Goal: Information Seeking & Learning: Learn about a topic

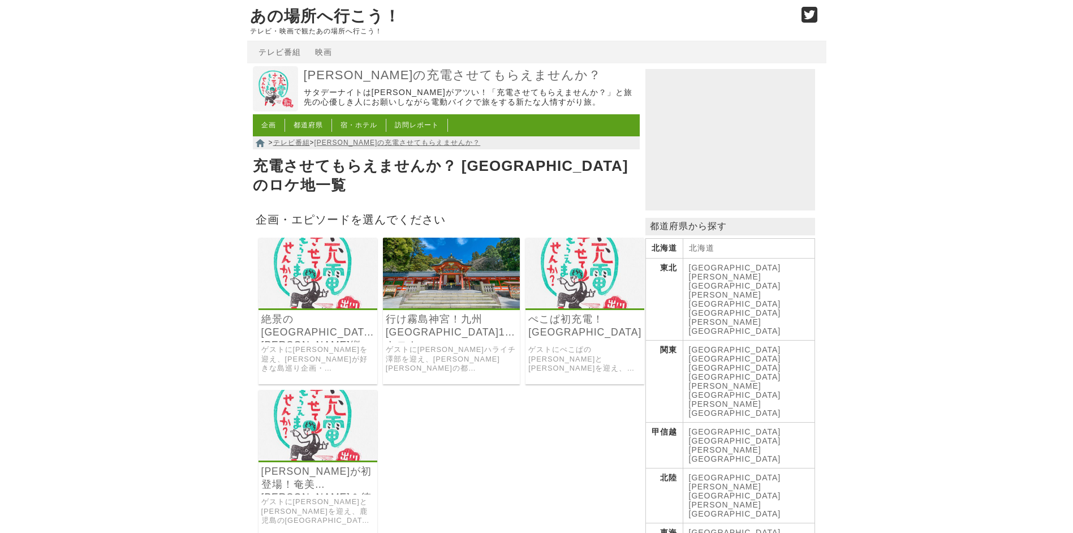
click at [330, 14] on link "あの場所へ行こう！" at bounding box center [325, 16] width 150 height 18
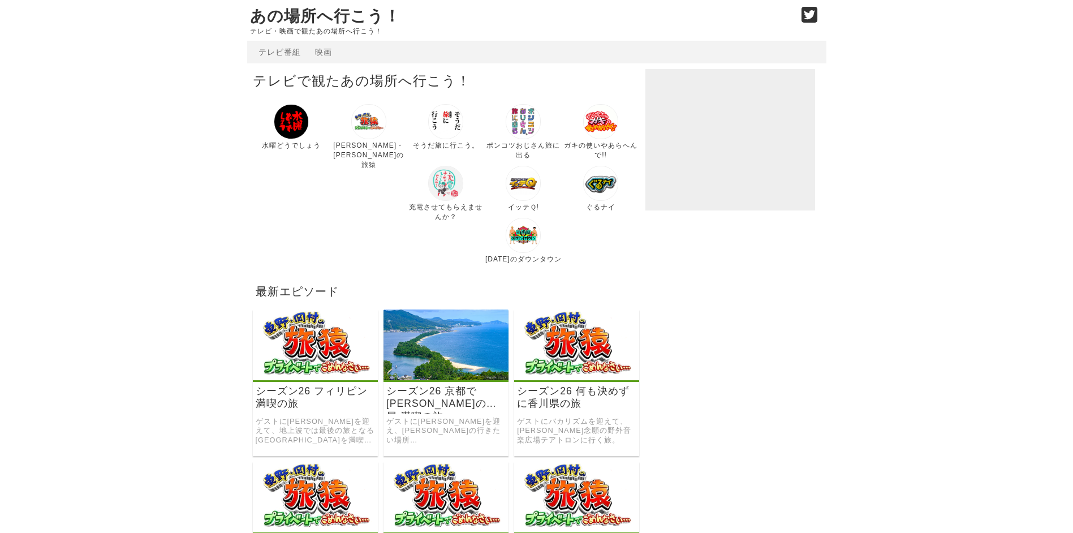
click at [428, 195] on img at bounding box center [445, 183] width 35 height 35
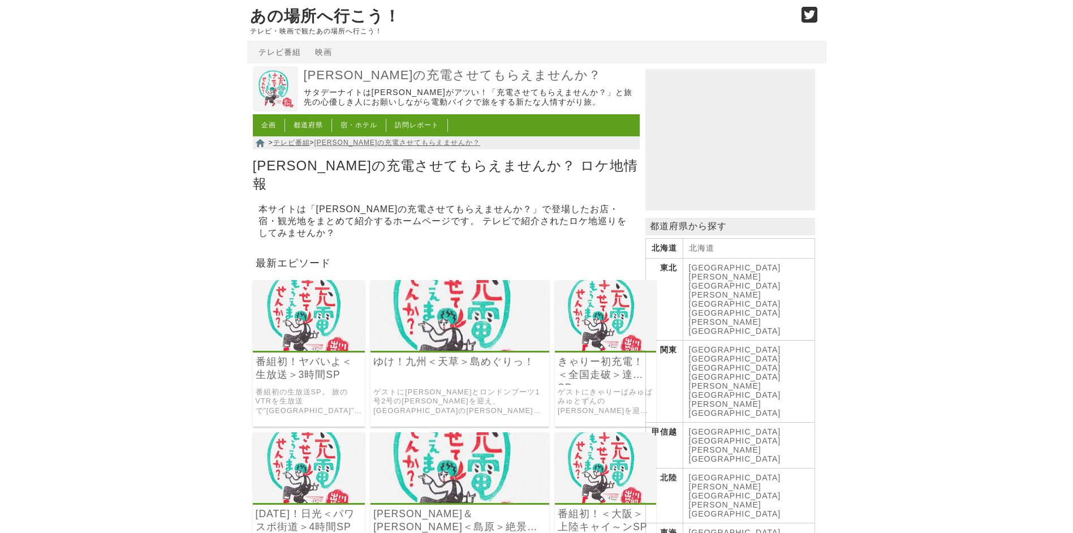
click at [698, 271] on link "[GEOGRAPHIC_DATA]" at bounding box center [735, 267] width 92 height 9
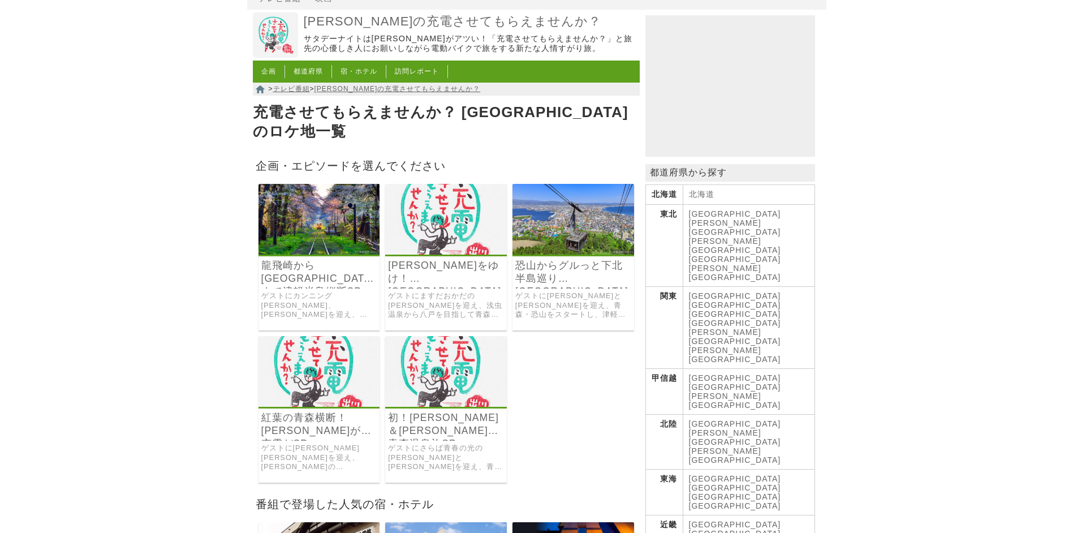
scroll to position [113, 0]
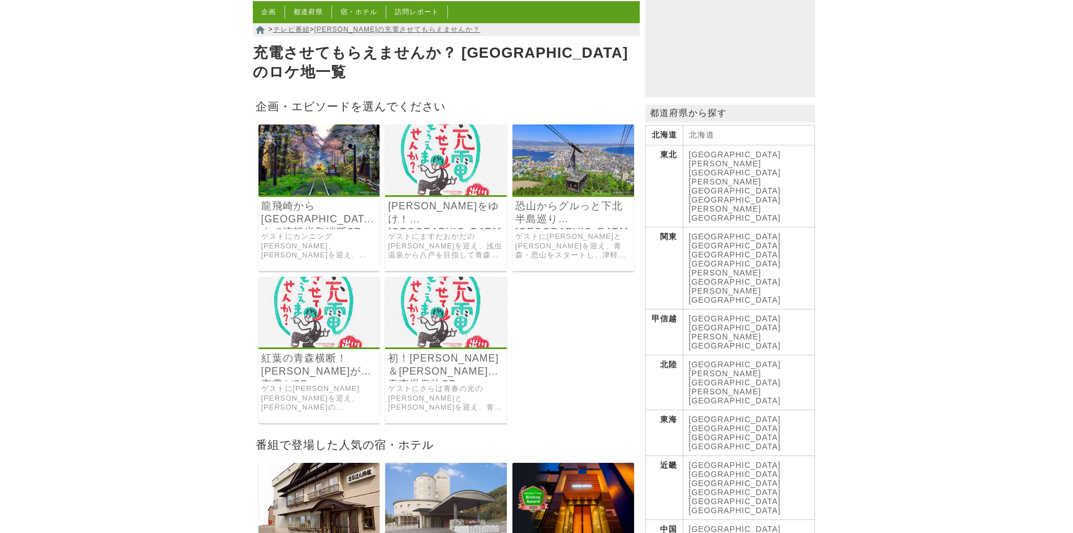
click at [444, 384] on link "ゲストにさらば青春の光の森田と具志堅用高を迎え、青荷温泉から黄金崎”不老ふ死温泉”を目指した青森温泉の旅。" at bounding box center [446, 398] width 116 height 28
click at [304, 200] on link "龍飛崎から[GEOGRAPHIC_DATA]まで津軽半島縦断SP" at bounding box center [319, 213] width 116 height 26
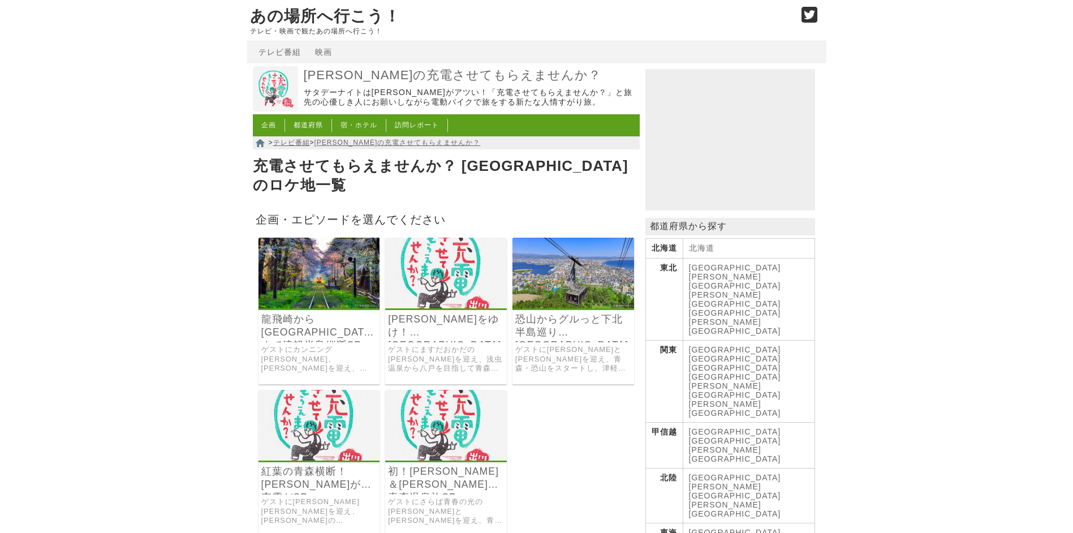
scroll to position [113, 0]
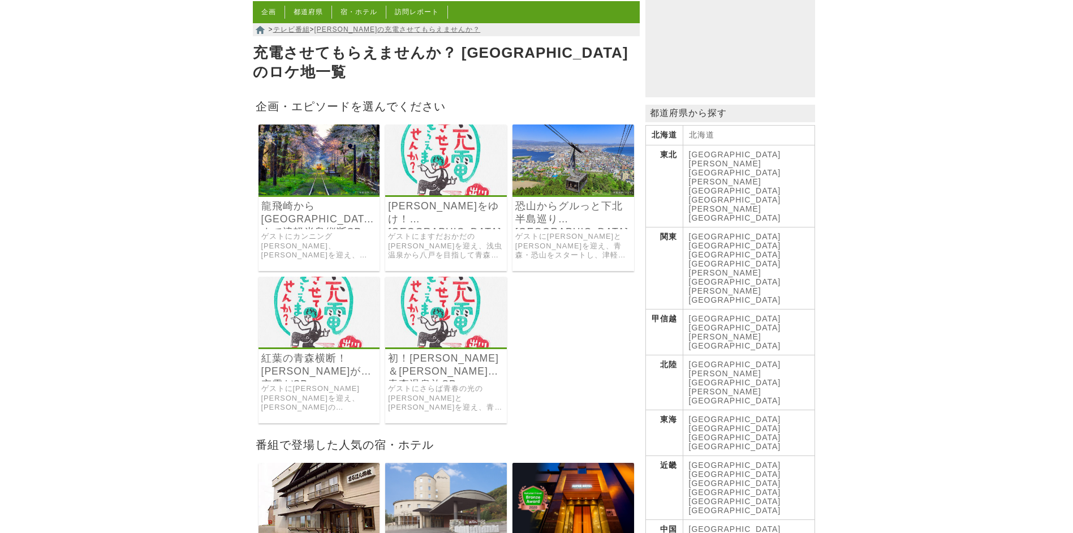
click at [429, 352] on link "初！[PERSON_NAME]＆[PERSON_NAME]～青森温泉旅SP" at bounding box center [446, 365] width 116 height 26
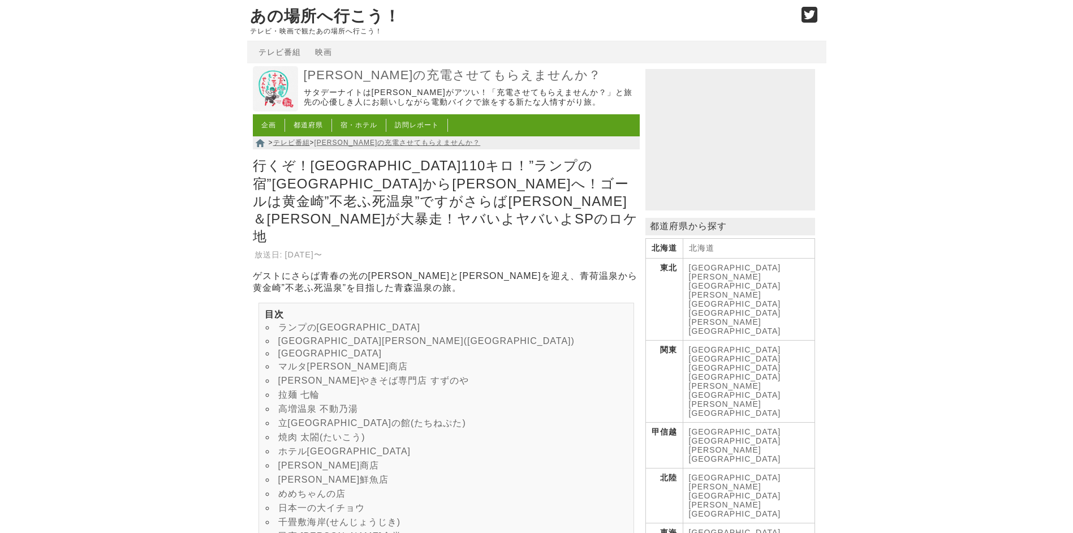
click at [729, 272] on link "[PERSON_NAME][GEOGRAPHIC_DATA]" at bounding box center [735, 281] width 92 height 18
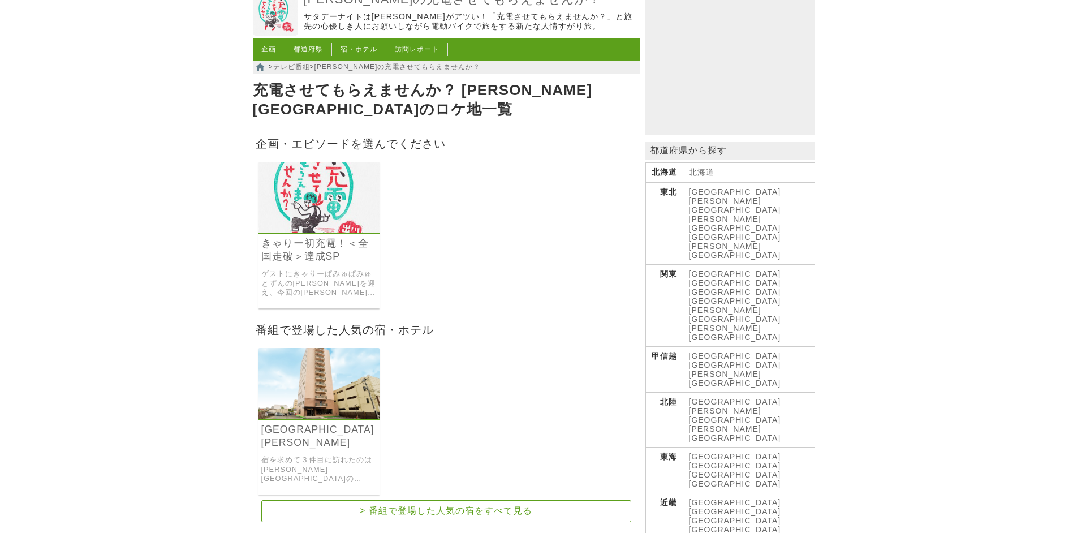
scroll to position [57, 0]
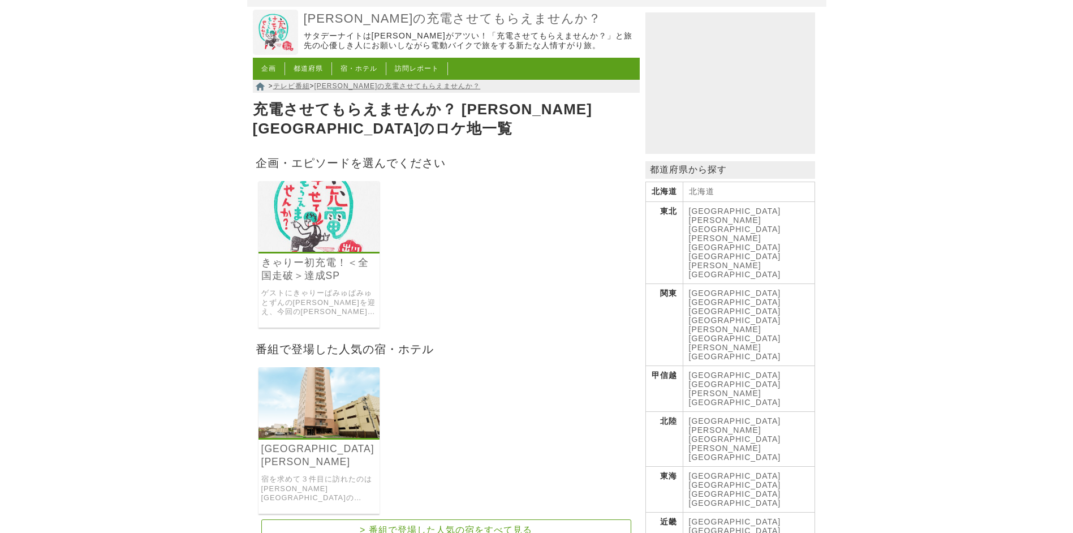
click at [298, 273] on div "きゃりー初充電！＜全国走破＞達成SP ゲストにきゃりーぱみゅぱみゅとずんの[PERSON_NAME]を迎え、今回の[PERSON_NAME][GEOGRAPH…" at bounding box center [320, 254] width 122 height 147
click at [305, 256] on link "きゃりー初充電！＜全国走破＞達成SP" at bounding box center [319, 269] width 116 height 26
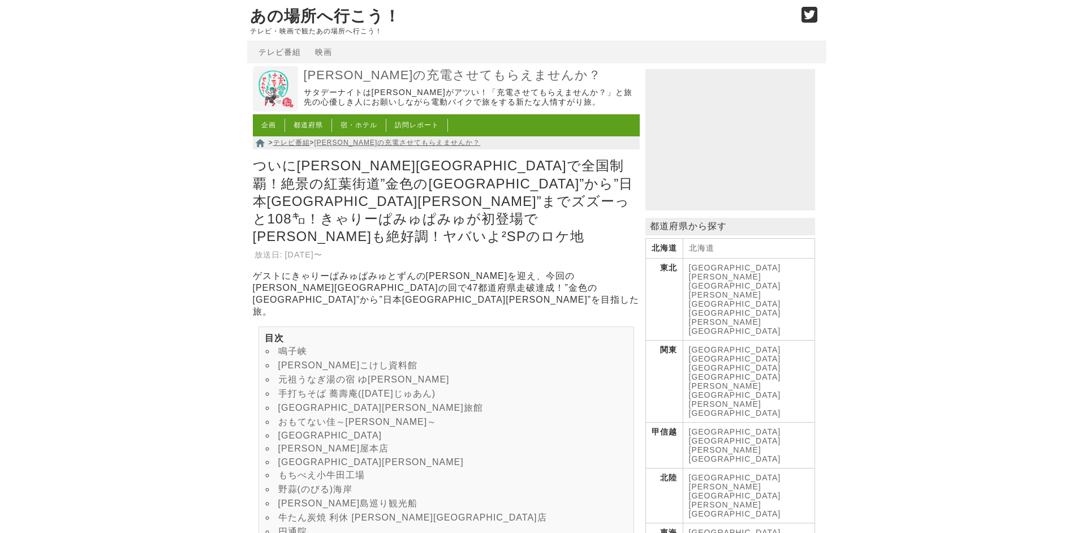
click at [698, 272] on link "[GEOGRAPHIC_DATA]" at bounding box center [735, 267] width 92 height 9
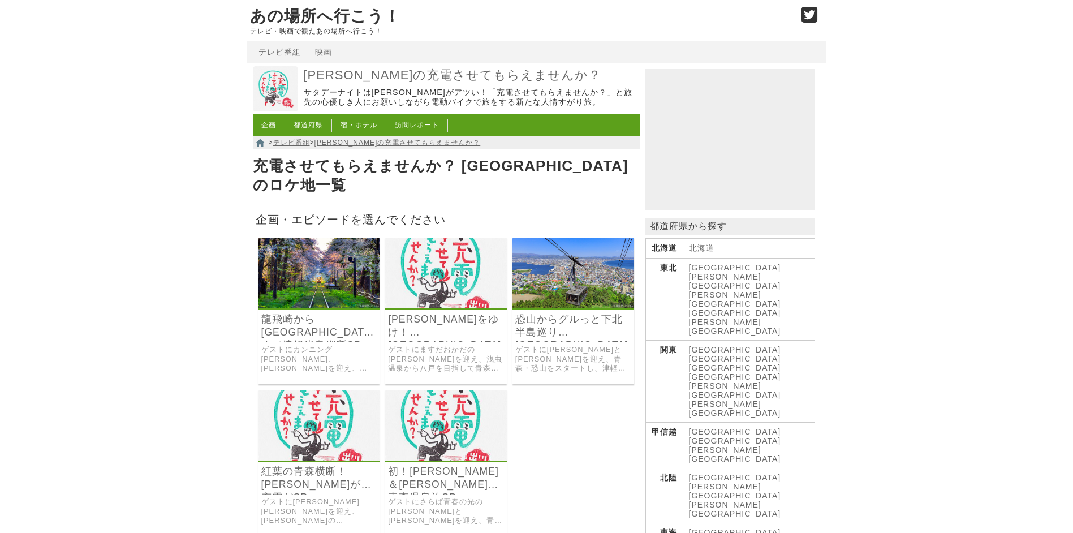
click at [432, 478] on h3 "初！[PERSON_NAME]＆[PERSON_NAME]～青森温泉旅SP" at bounding box center [446, 479] width 122 height 29
click at [433, 470] on link "初！[PERSON_NAME]＆[PERSON_NAME]～青森温泉旅SP" at bounding box center [446, 478] width 116 height 26
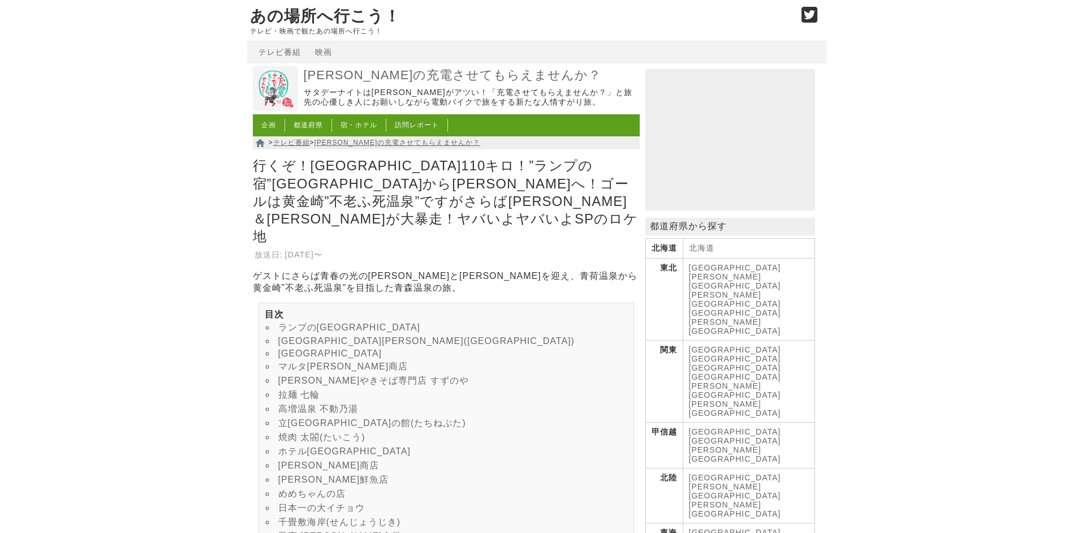
click at [763, 290] on link "[PERSON_NAME][GEOGRAPHIC_DATA]" at bounding box center [735, 299] width 92 height 18
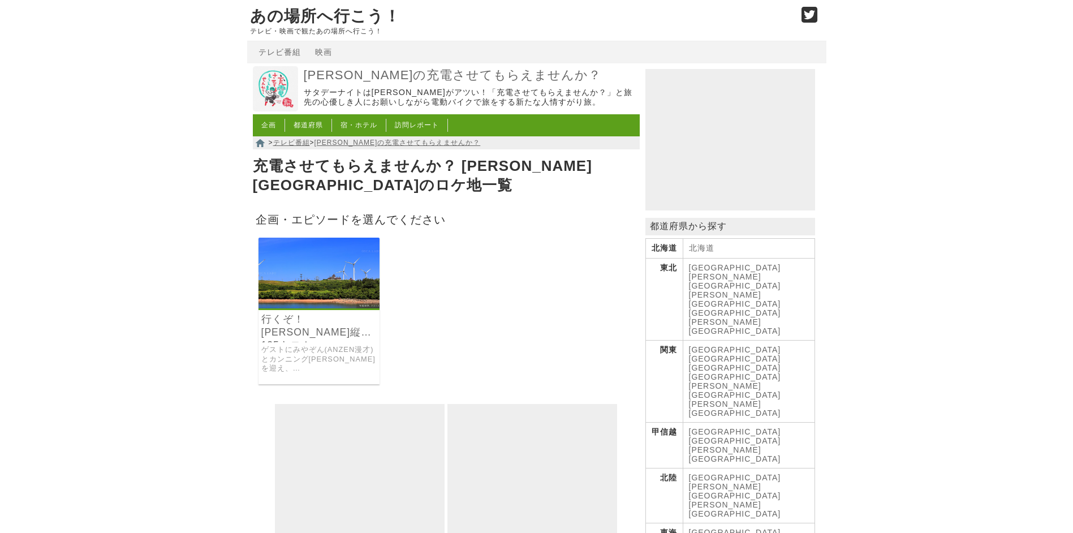
click at [332, 313] on link "行くぞ！[PERSON_NAME]縦断135キロ！" at bounding box center [319, 326] width 116 height 26
click at [781, 308] on link "[GEOGRAPHIC_DATA]" at bounding box center [735, 312] width 92 height 9
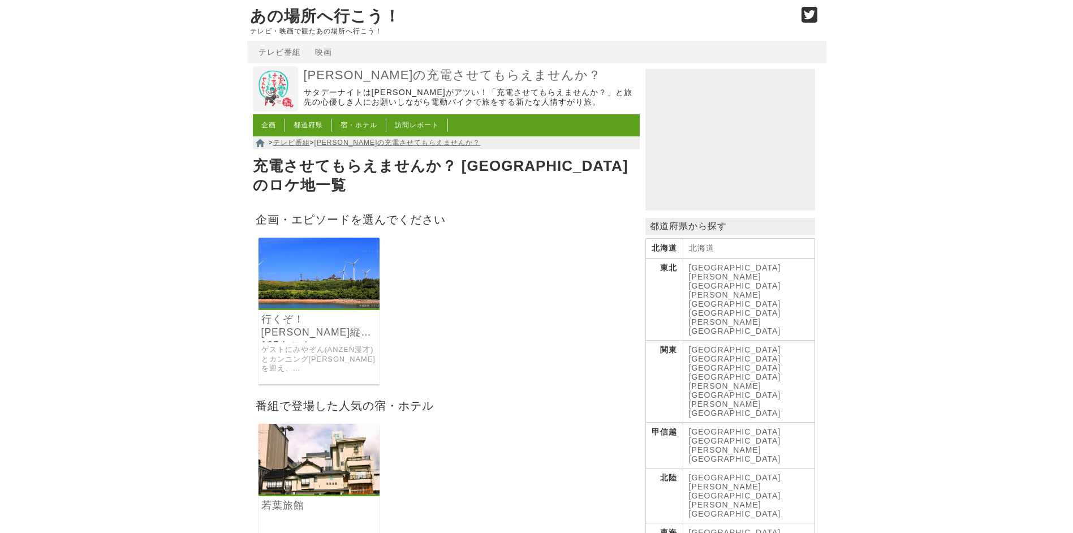
click at [305, 272] on img at bounding box center [320, 273] width 122 height 71
click at [758, 290] on link "[PERSON_NAME][GEOGRAPHIC_DATA]" at bounding box center [735, 299] width 92 height 18
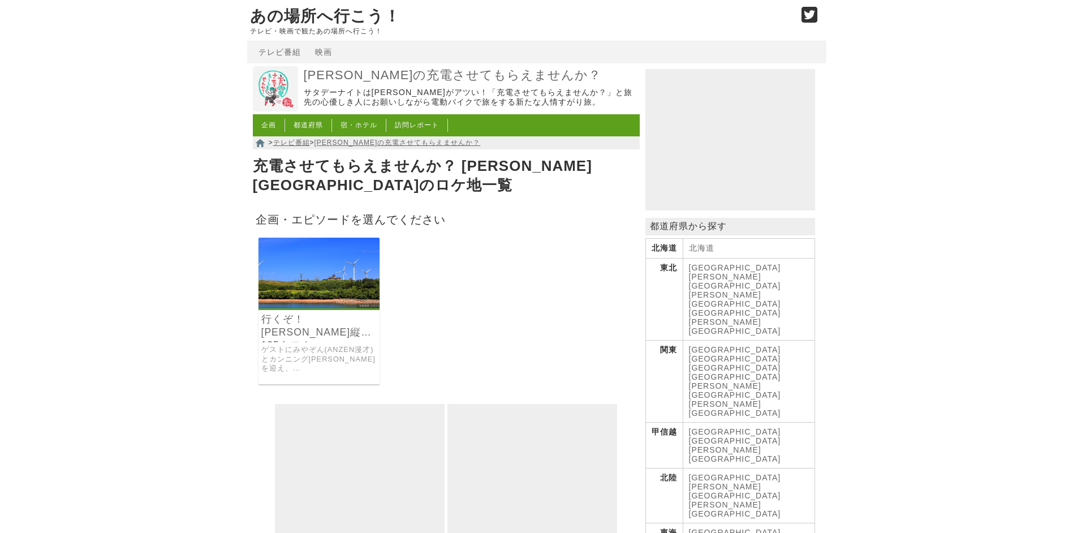
click at [341, 257] on img at bounding box center [320, 273] width 122 height 71
click at [716, 317] on link "[PERSON_NAME][GEOGRAPHIC_DATA]" at bounding box center [735, 326] width 92 height 18
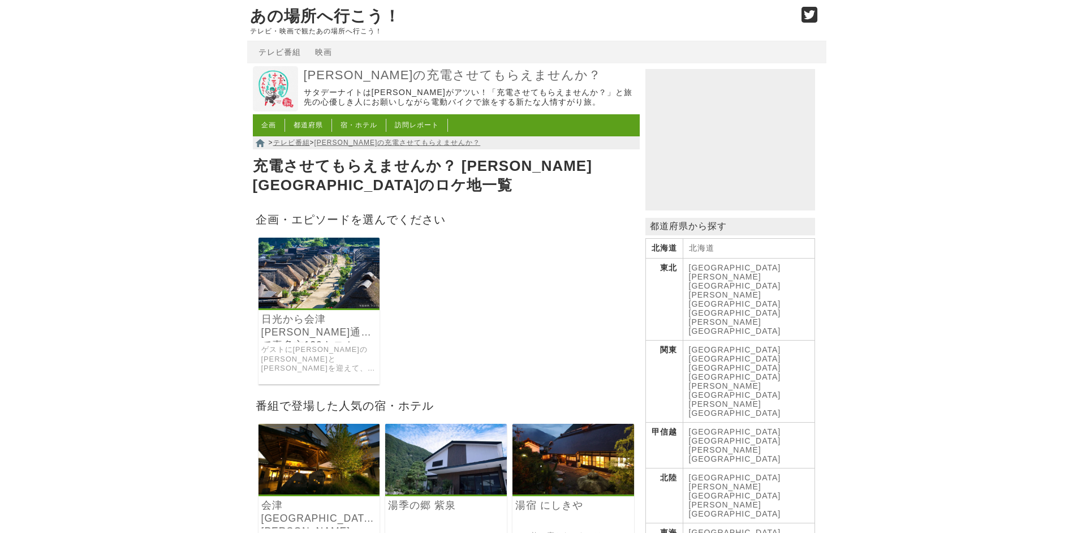
click at [292, 316] on link "日光から会津[PERSON_NAME]通って喜多方120キロ！" at bounding box center [319, 326] width 116 height 26
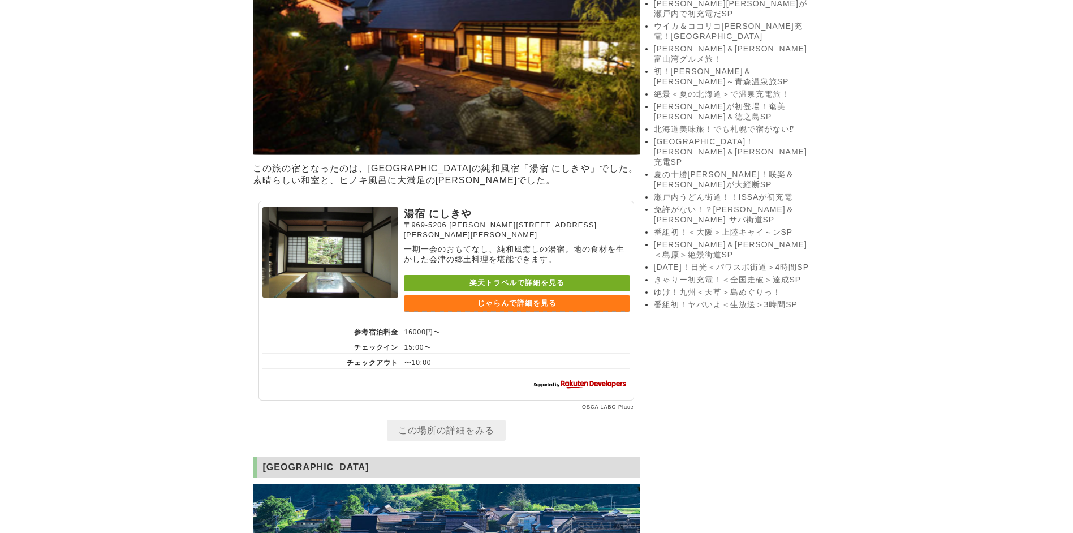
scroll to position [2206, 0]
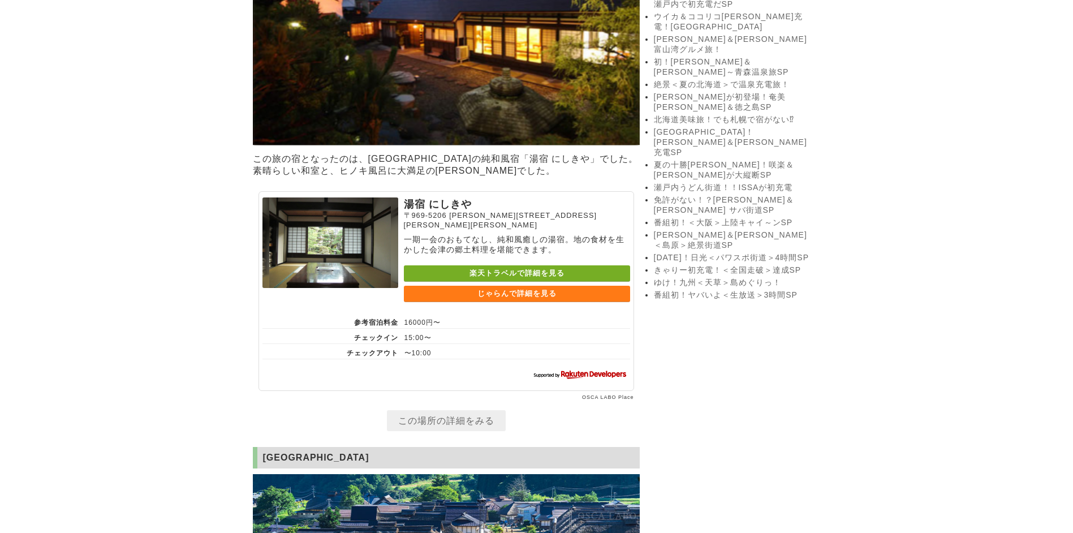
drag, startPoint x: 363, startPoint y: 1, endPoint x: 144, endPoint y: 225, distance: 313.6
click at [144, 225] on body "あの場所へ行こう！ テレビ・映画で観たあの場所へ行こう！ テレビ番組を探す 映画を探す テレビ番組 映画 出川哲朗の充電させてもらえませんか？ サタデーナイト…" at bounding box center [536, 425] width 1073 height 5263
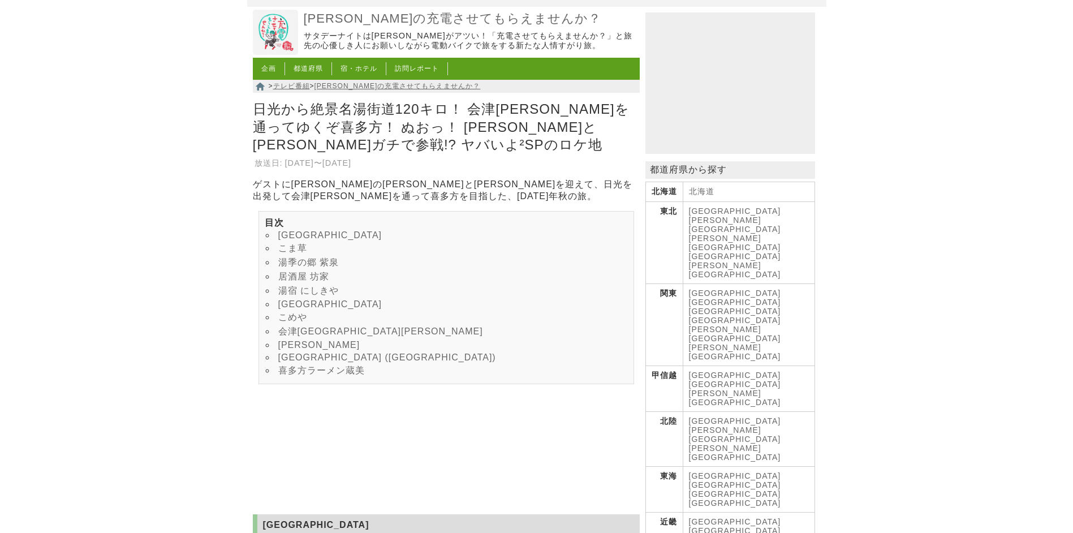
scroll to position [0, 0]
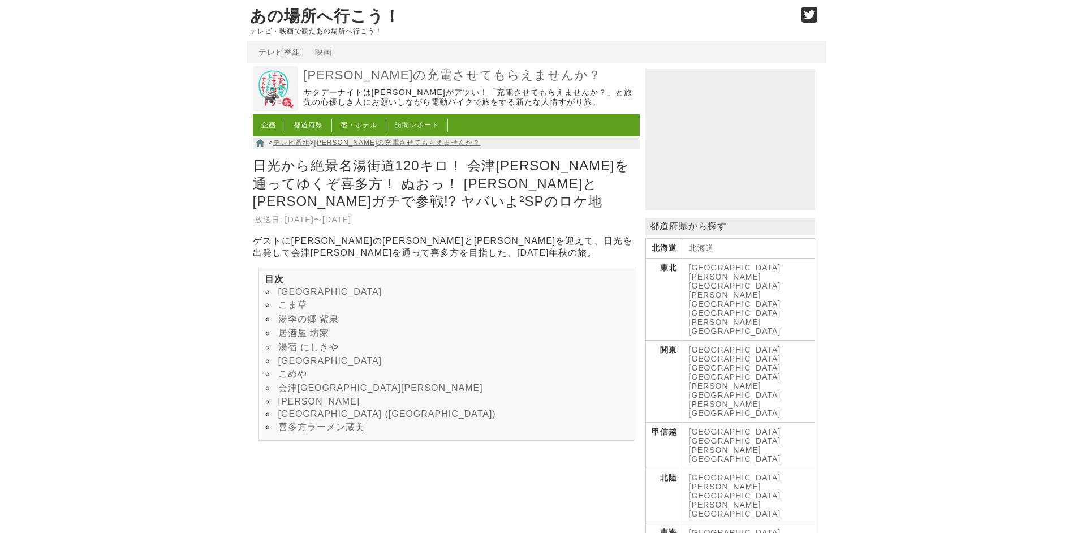
click at [306, 75] on link "[PERSON_NAME]の充電させてもらえませんか？" at bounding box center [470, 75] width 333 height 16
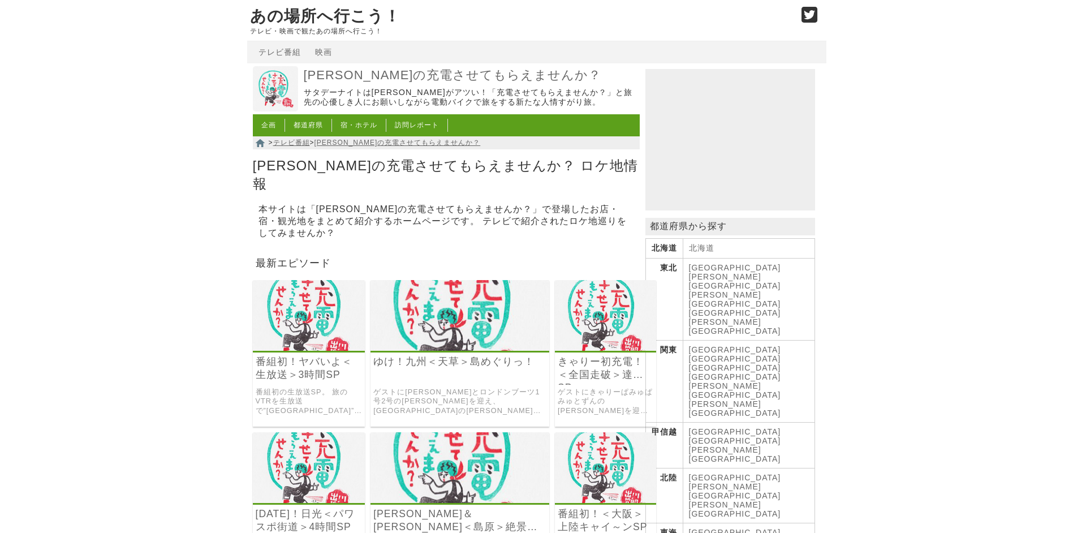
click at [306, 356] on link "番組初！ヤバいよ＜生放送＞3時間SP" at bounding box center [309, 368] width 107 height 26
click at [562, 75] on link "[PERSON_NAME]の充電させてもらえませんか？" at bounding box center [470, 75] width 333 height 16
click at [605, 79] on link "[PERSON_NAME]の充電させてもらえませんか？" at bounding box center [470, 75] width 333 height 16
click at [524, 77] on link "[PERSON_NAME]の充電させてもらえませんか？" at bounding box center [470, 75] width 333 height 16
click at [299, 75] on section "出川哲朗の充電させてもらえませんか？ サタデーナイトは出川がアツい！「充電させてもらえませんか？」と旅先の心優しき人にお願いしながら電動バイクで旅をする新たな…" at bounding box center [446, 90] width 387 height 48
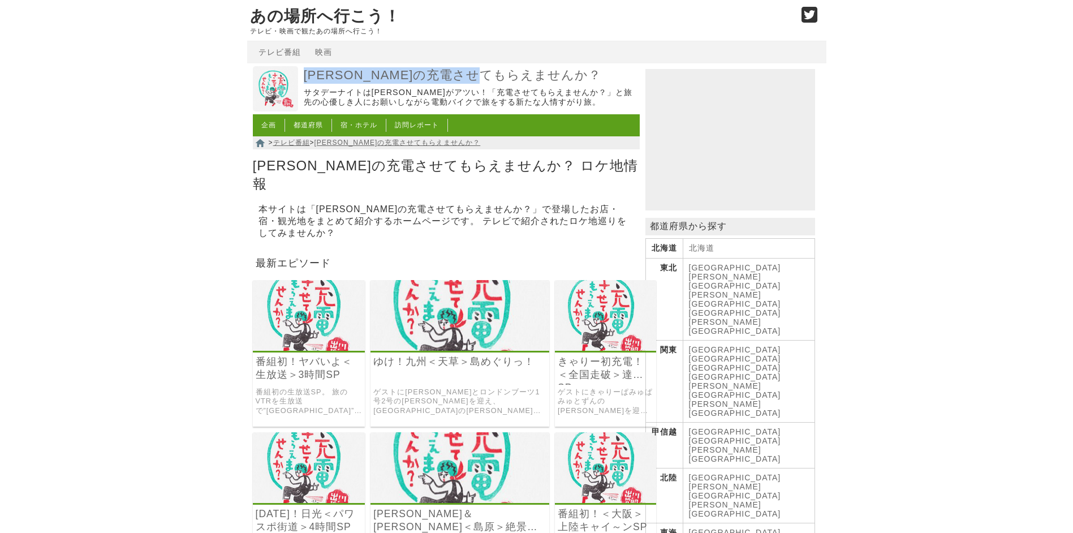
drag, startPoint x: 299, startPoint y: 75, endPoint x: 525, endPoint y: 84, distance: 226.4
click at [525, 84] on section "出川哲朗の充電させてもらえませんか？ サタデーナイトは出川がアツい！「充電させてもらえませんか？」と旅先の心優しき人にお願いしながら電動バイクで旅をする新たな…" at bounding box center [446, 90] width 387 height 48
copy link "[PERSON_NAME]の充電させてもらえませんか？"
click at [539, 20] on p "あの場所へ行こう！" at bounding box center [520, 16] width 540 height 21
click at [760, 290] on link "[PERSON_NAME][GEOGRAPHIC_DATA]" at bounding box center [735, 299] width 92 height 18
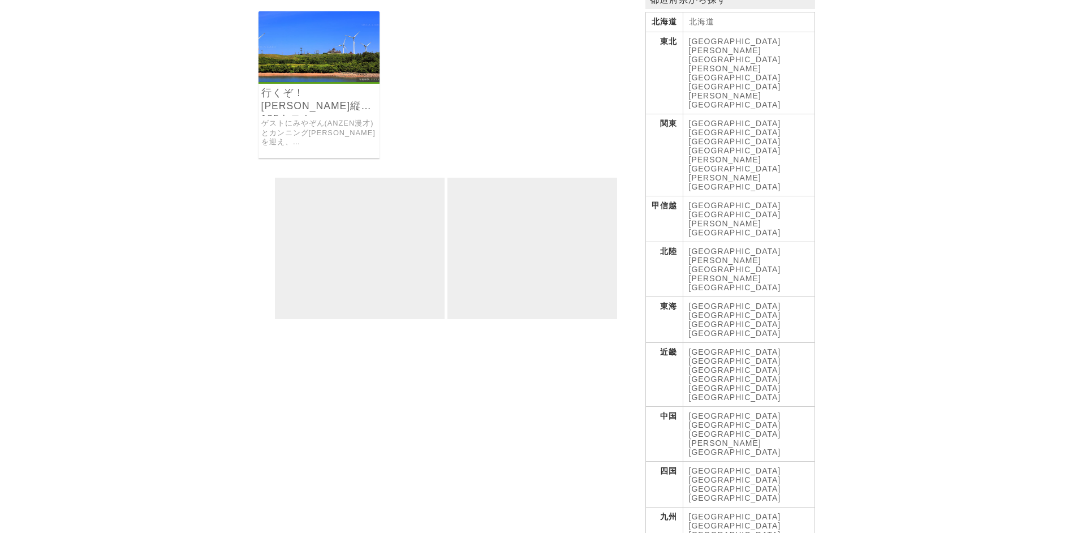
scroll to position [170, 0]
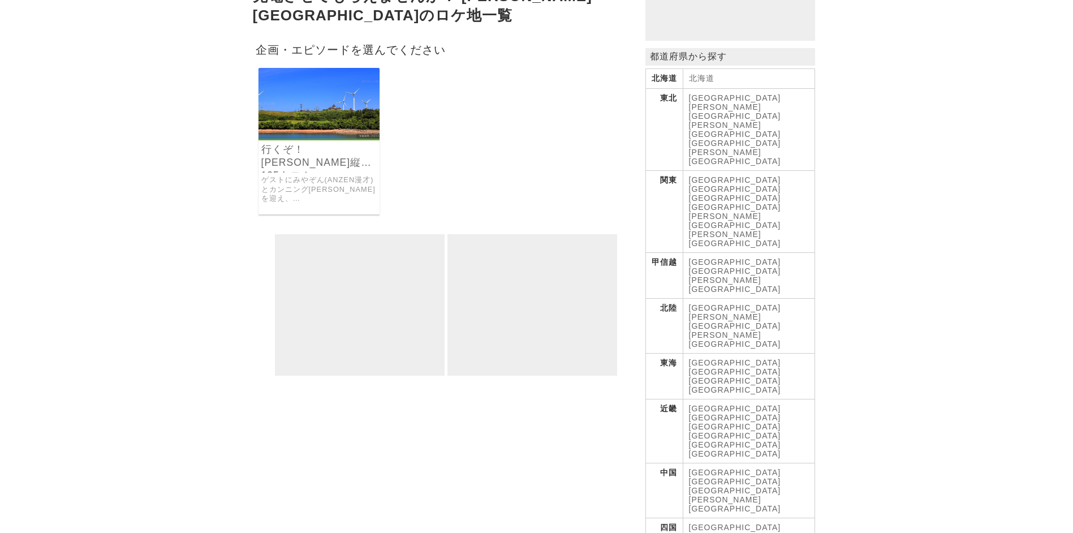
click at [311, 175] on link "ゲストにみやぞん(ANZEN漫才)とカンニング[PERSON_NAME]を迎え、[GEOGRAPHIC_DATA][PERSON_NAME][GEOGRAPH…" at bounding box center [319, 189] width 116 height 28
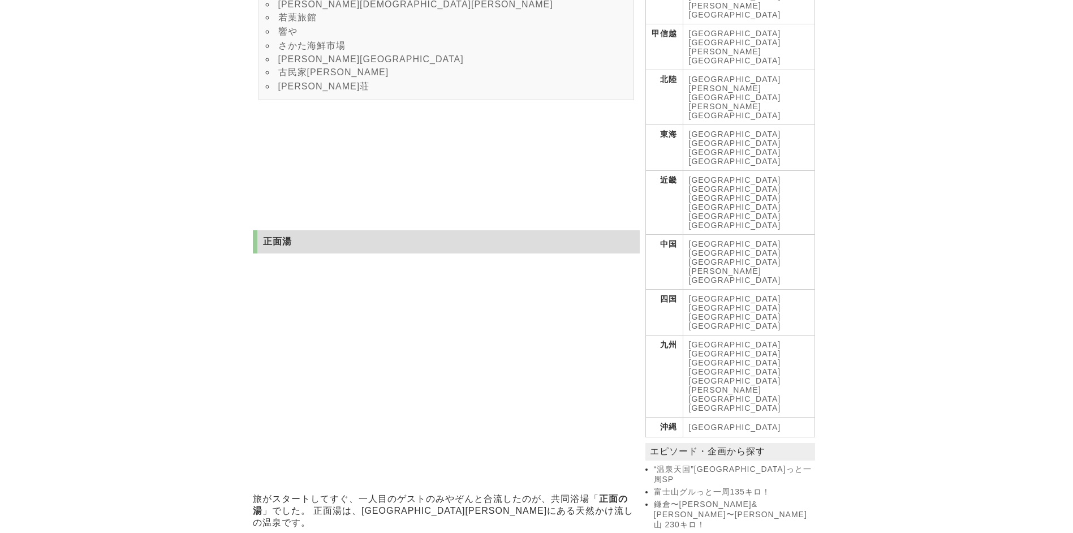
scroll to position [453, 0]
